Goal: Navigation & Orientation: Find specific page/section

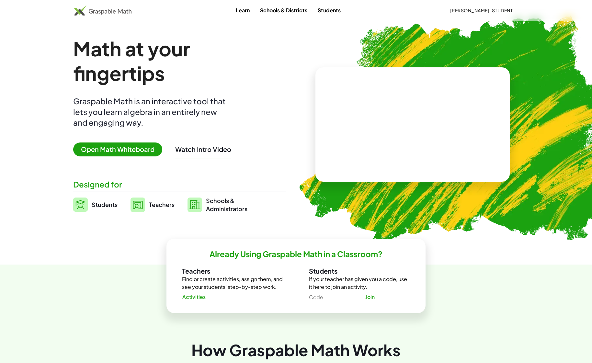
click at [495, 11] on span "[PERSON_NAME]-Student" at bounding box center [481, 10] width 63 height 6
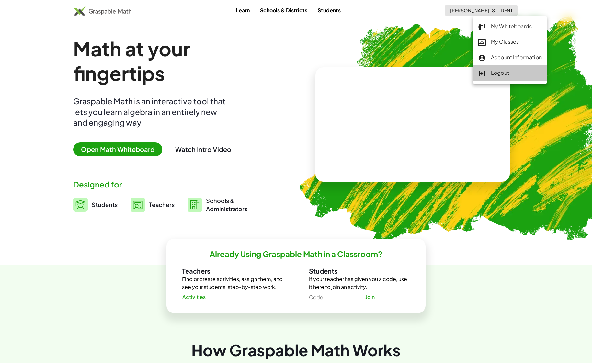
click at [494, 69] on div "Logout" at bounding box center [510, 73] width 64 height 8
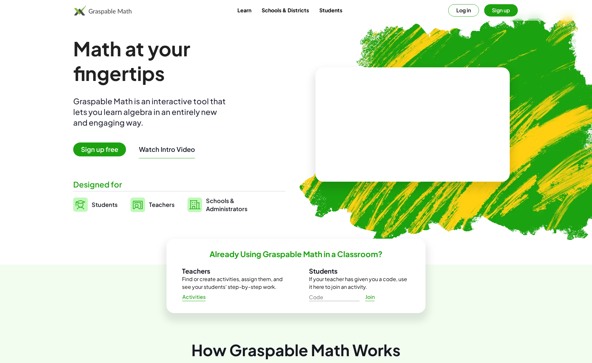
click at [474, 12] on button "Log in" at bounding box center [463, 10] width 31 height 12
click at [494, 3] on div "Learn Schools & Districts Students [PERSON_NAME]-Student" at bounding box center [296, 10] width 592 height 21
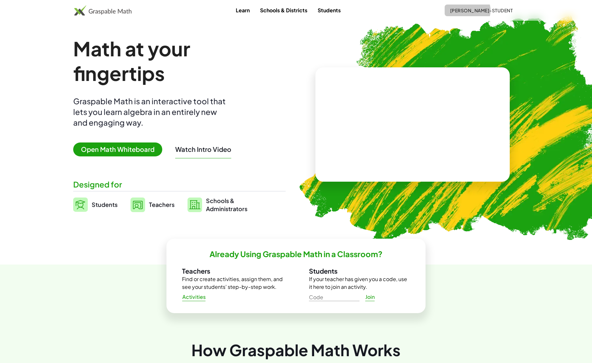
click at [492, 8] on span "[PERSON_NAME]-Student" at bounding box center [481, 10] width 63 height 6
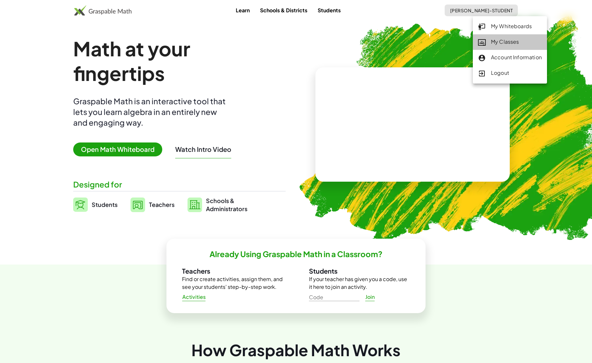
click at [506, 39] on div "My Classes" at bounding box center [510, 42] width 64 height 8
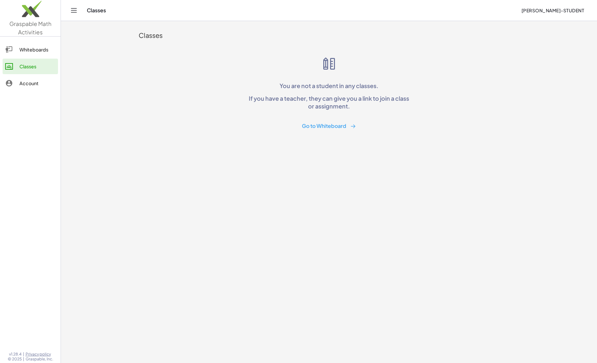
click at [304, 123] on button "Go to Whiteboard" at bounding box center [329, 126] width 64 height 12
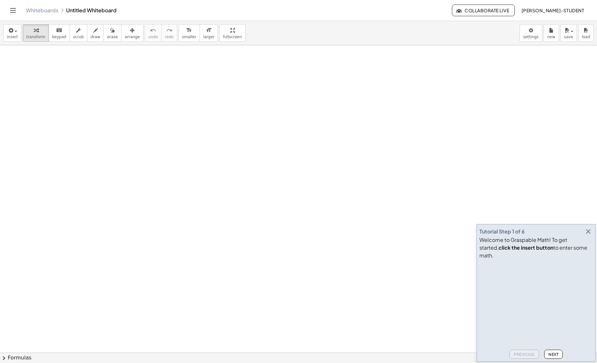
click at [39, 13] on link "Whiteboards" at bounding box center [42, 10] width 32 height 6
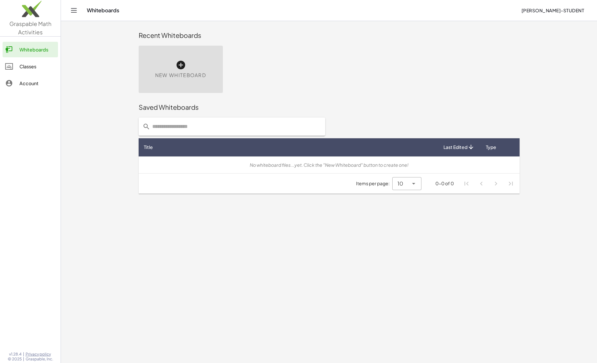
click at [35, 48] on div "Whiteboards" at bounding box center [37, 50] width 36 height 8
click at [34, 65] on div "Classes" at bounding box center [37, 66] width 36 height 8
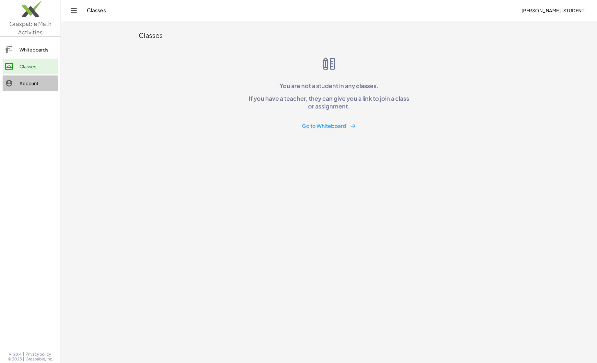
click at [32, 85] on div "Account" at bounding box center [37, 83] width 36 height 8
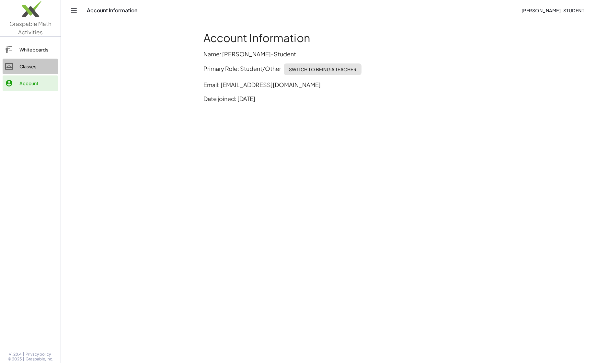
click at [32, 69] on div "Classes" at bounding box center [37, 66] width 36 height 8
